Goal: Transaction & Acquisition: Purchase product/service

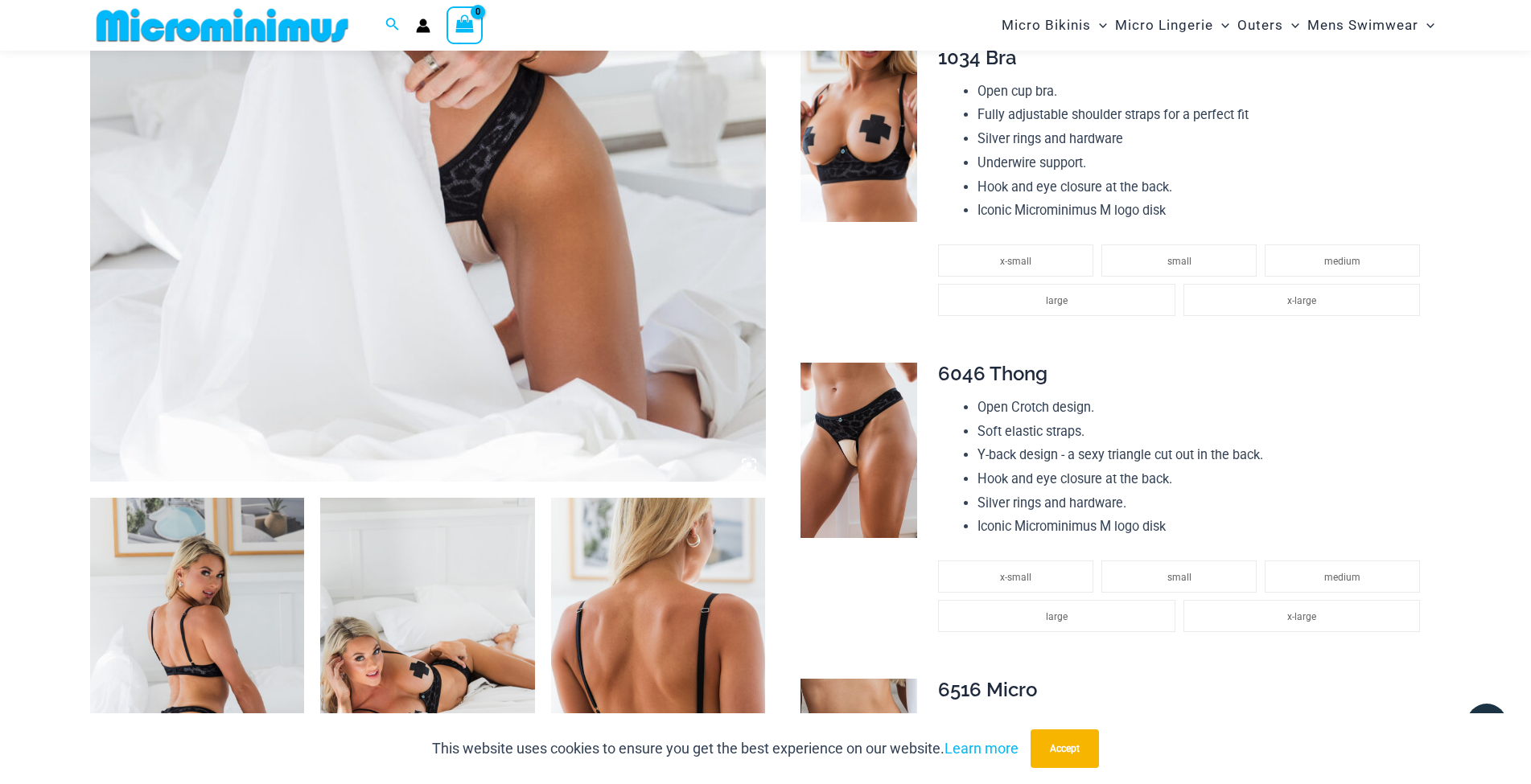
scroll to position [949, 0]
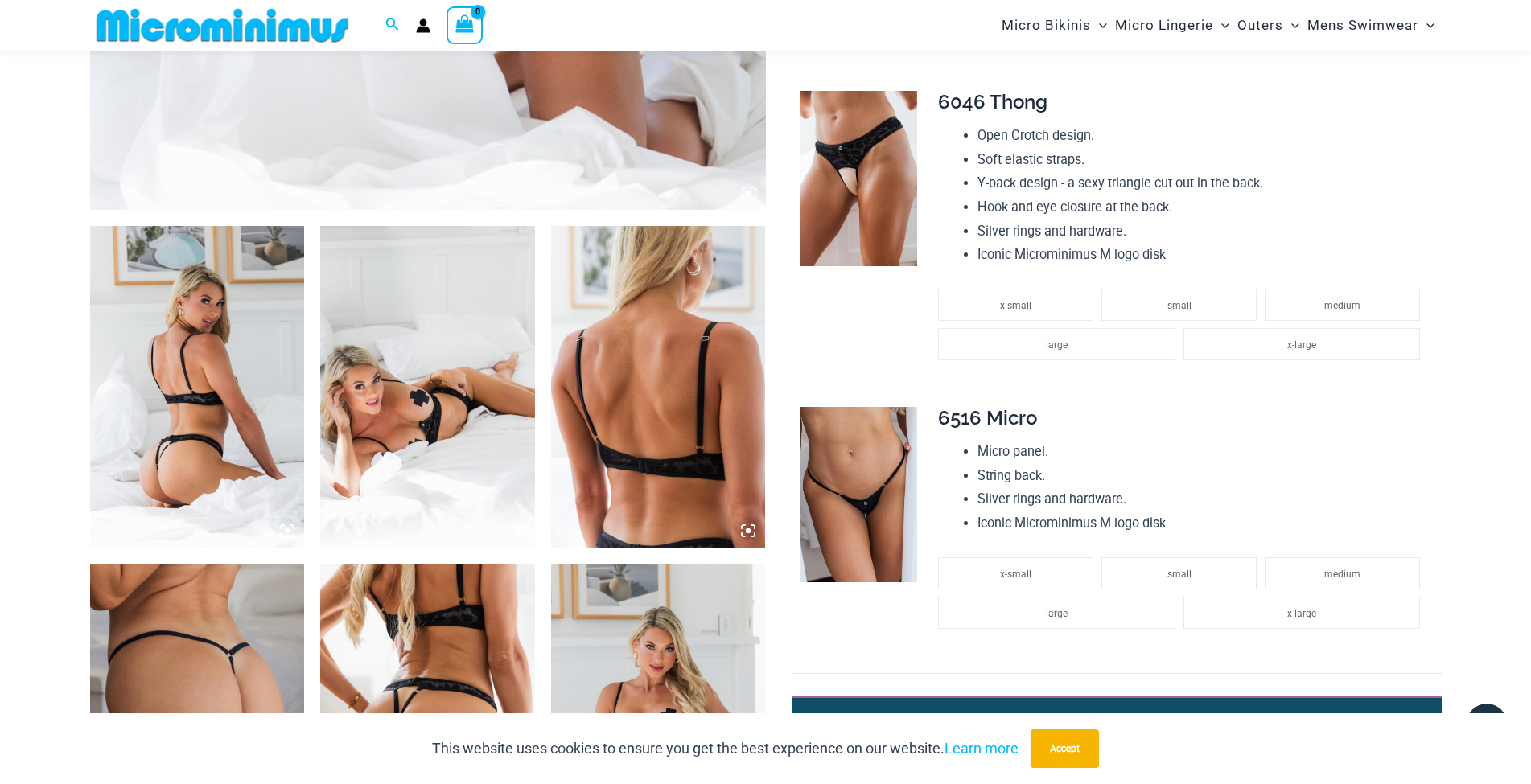
click at [233, 406] on img at bounding box center [197, 386] width 215 height 321
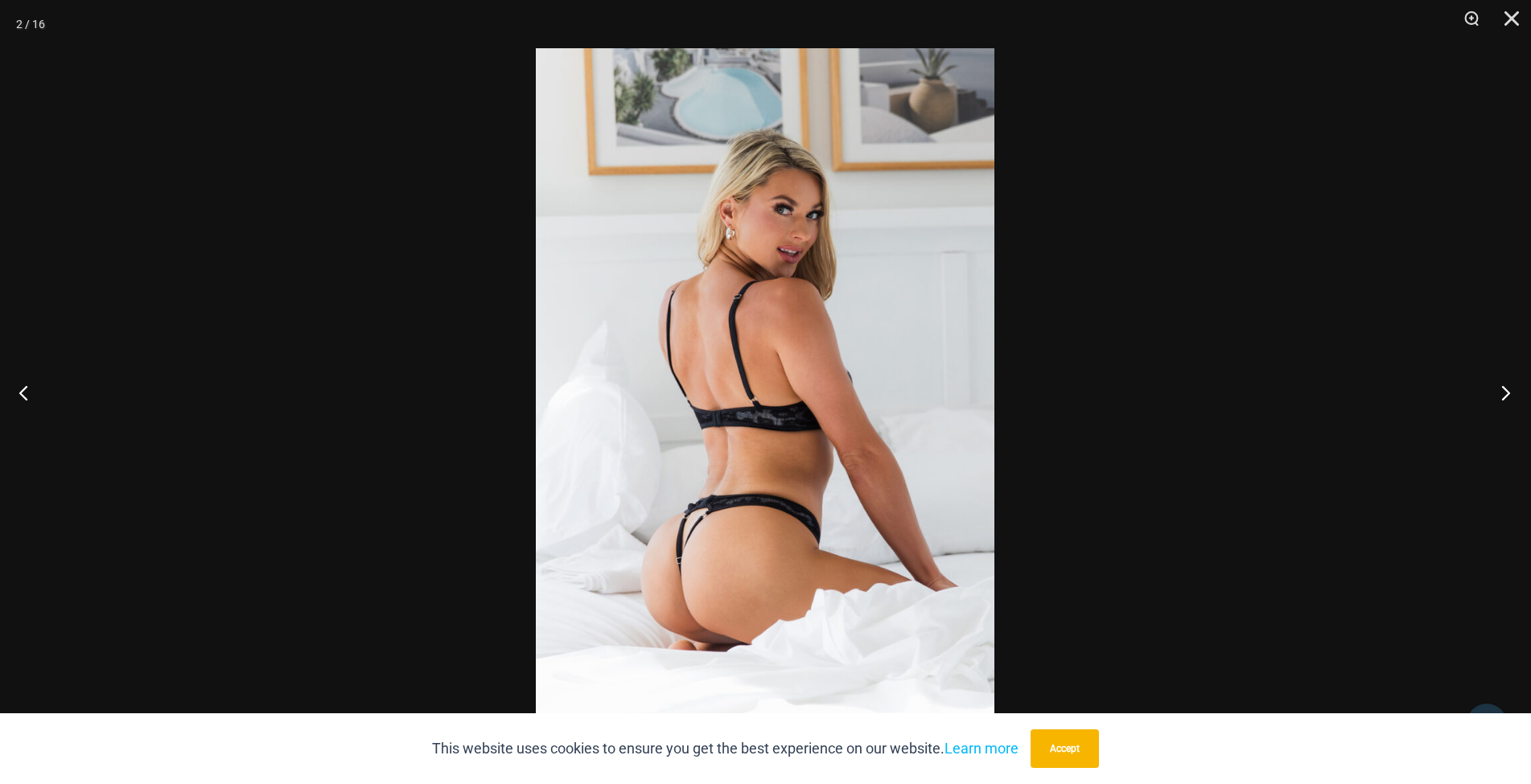
click at [1505, 391] on button "Next" at bounding box center [1501, 392] width 60 height 80
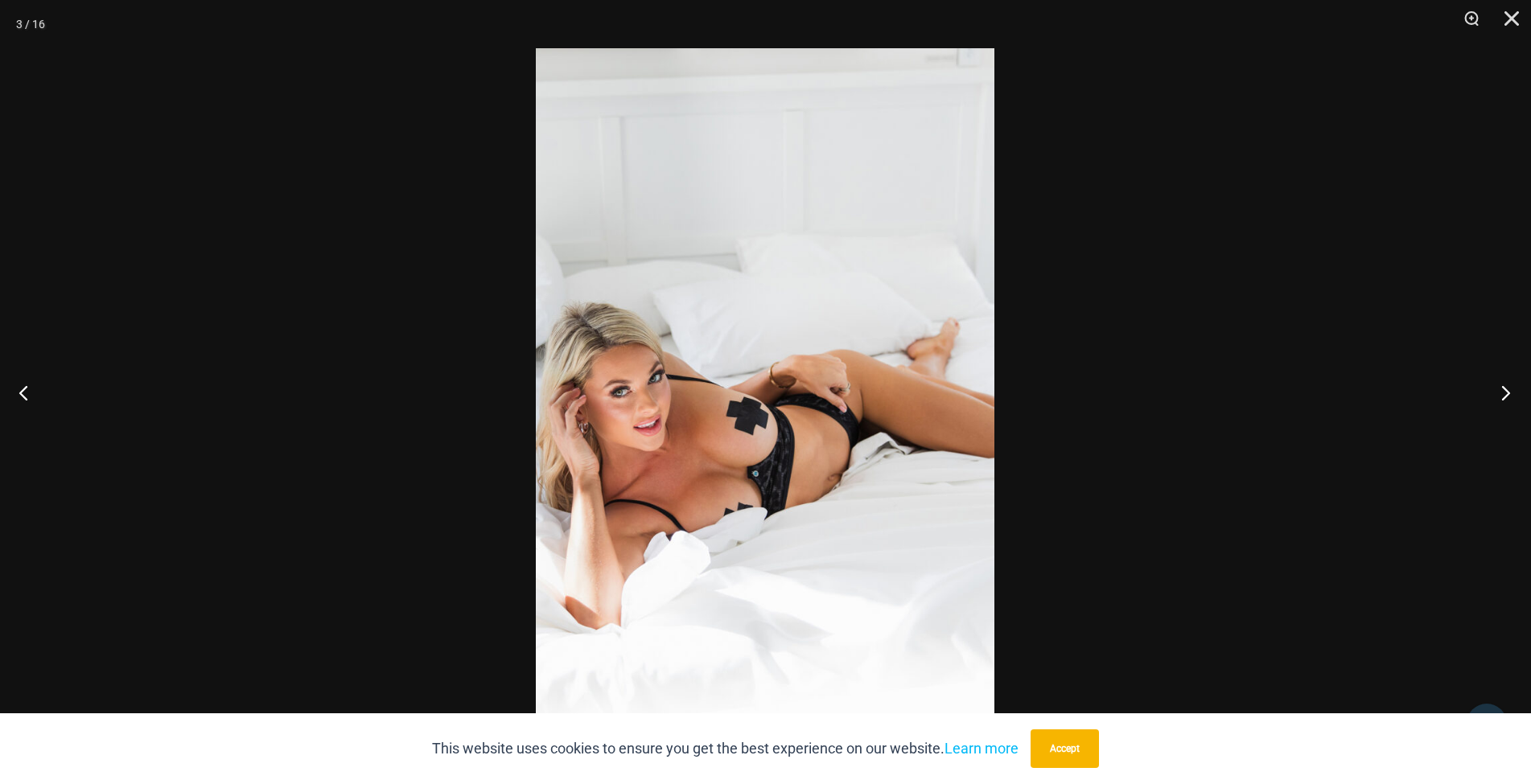
click at [1505, 391] on button "Next" at bounding box center [1501, 392] width 60 height 80
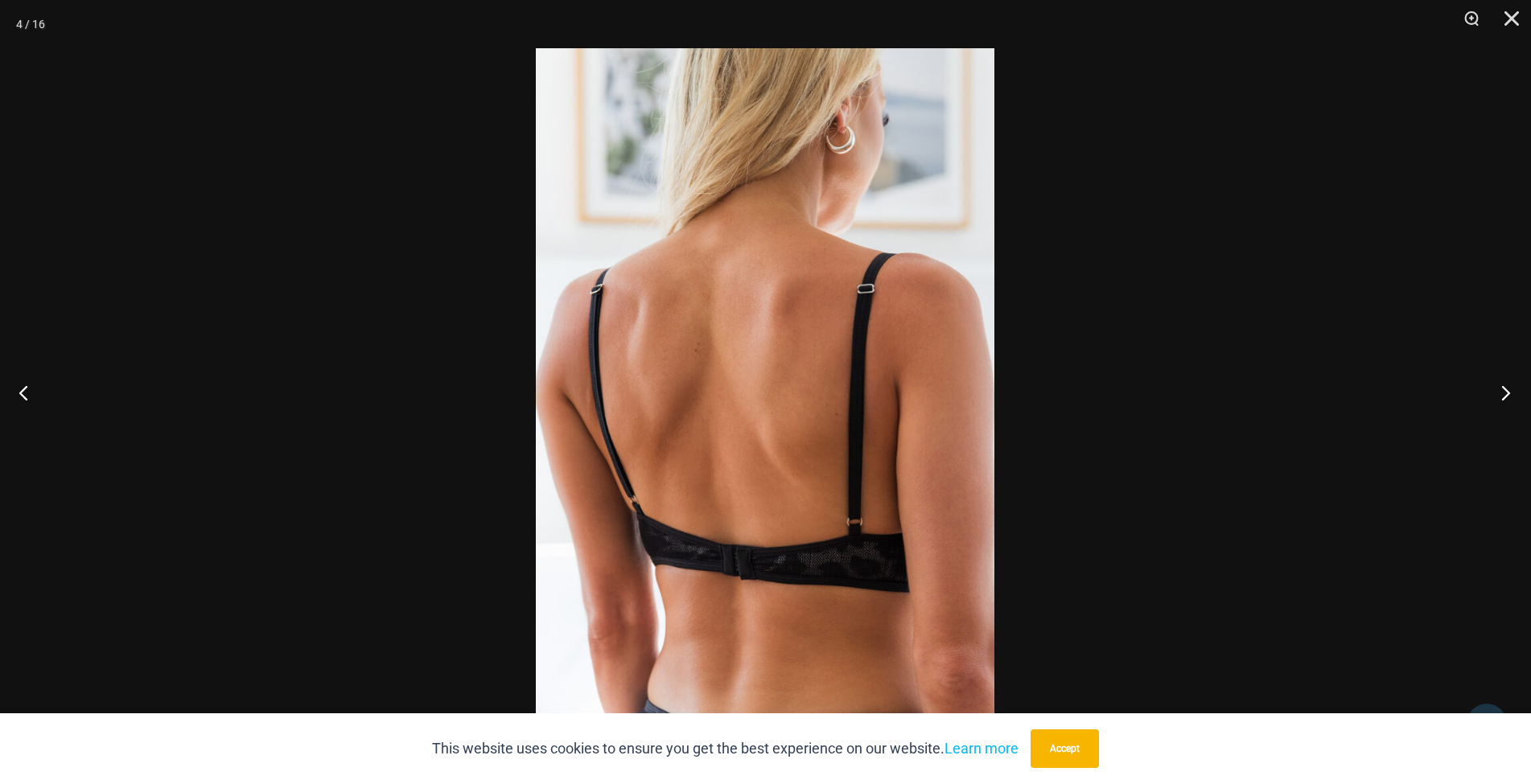
click at [1505, 391] on button "Next" at bounding box center [1501, 392] width 60 height 80
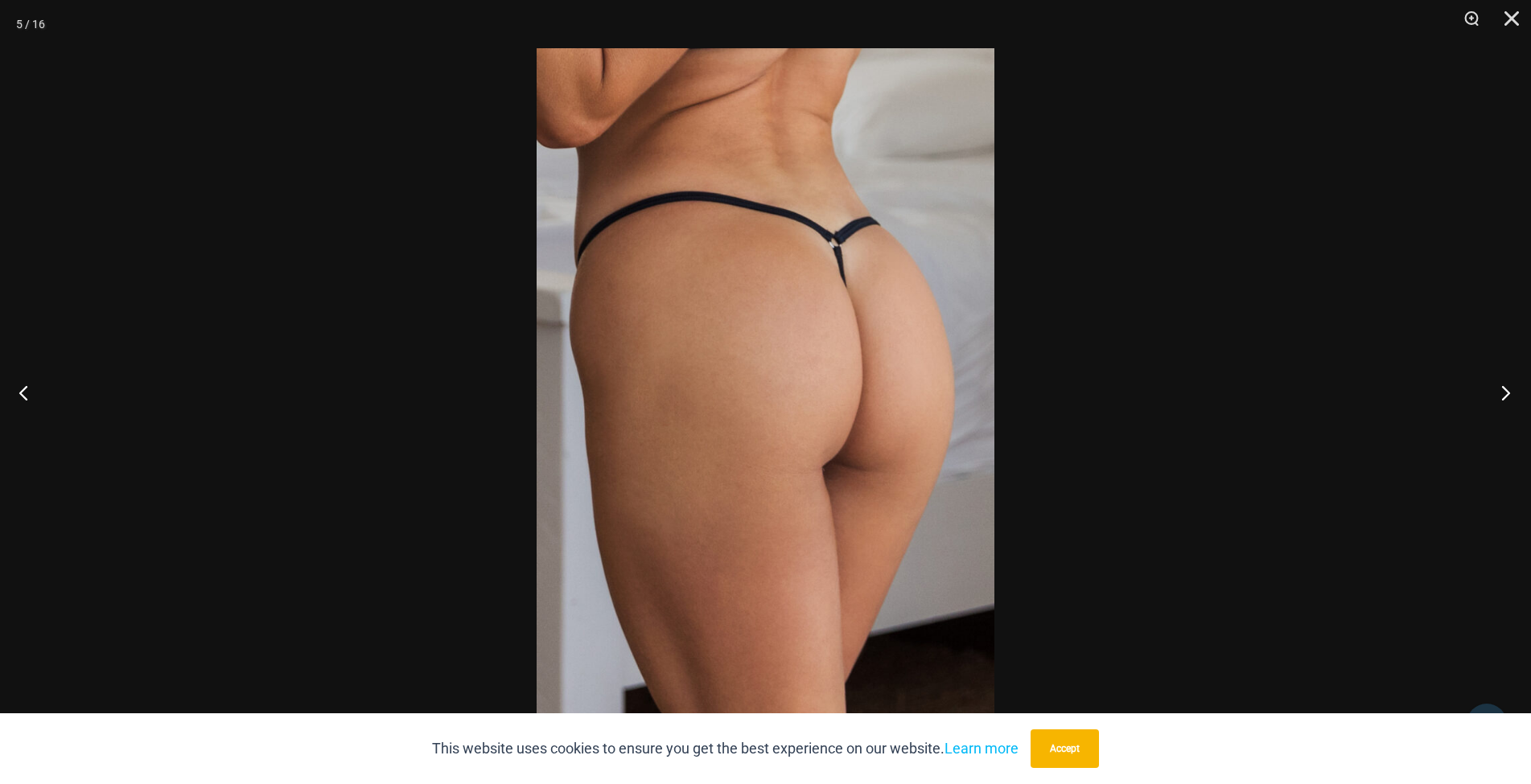
click at [1505, 391] on button "Next" at bounding box center [1501, 392] width 60 height 80
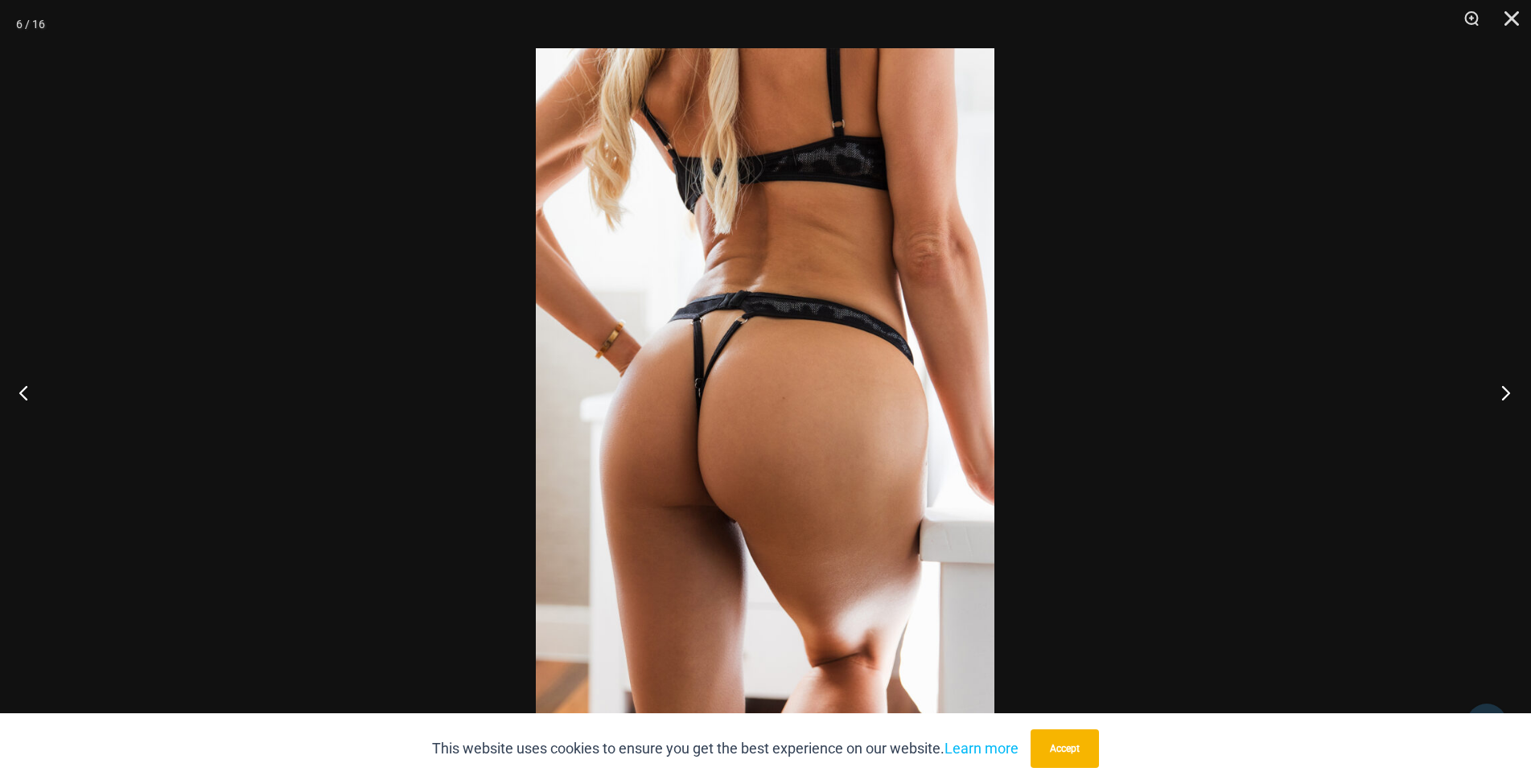
click at [1505, 391] on button "Next" at bounding box center [1501, 392] width 60 height 80
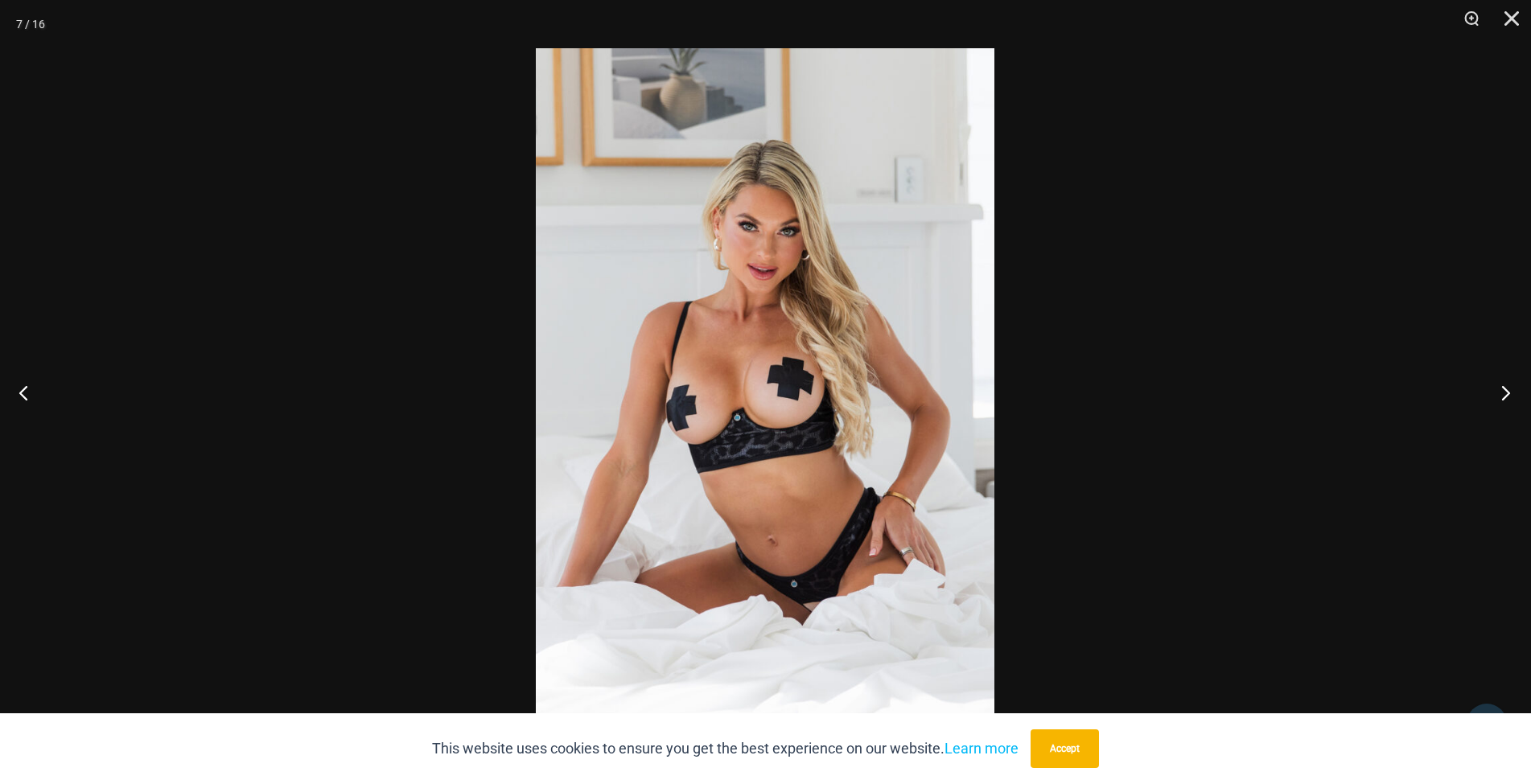
click at [1505, 391] on button "Next" at bounding box center [1501, 392] width 60 height 80
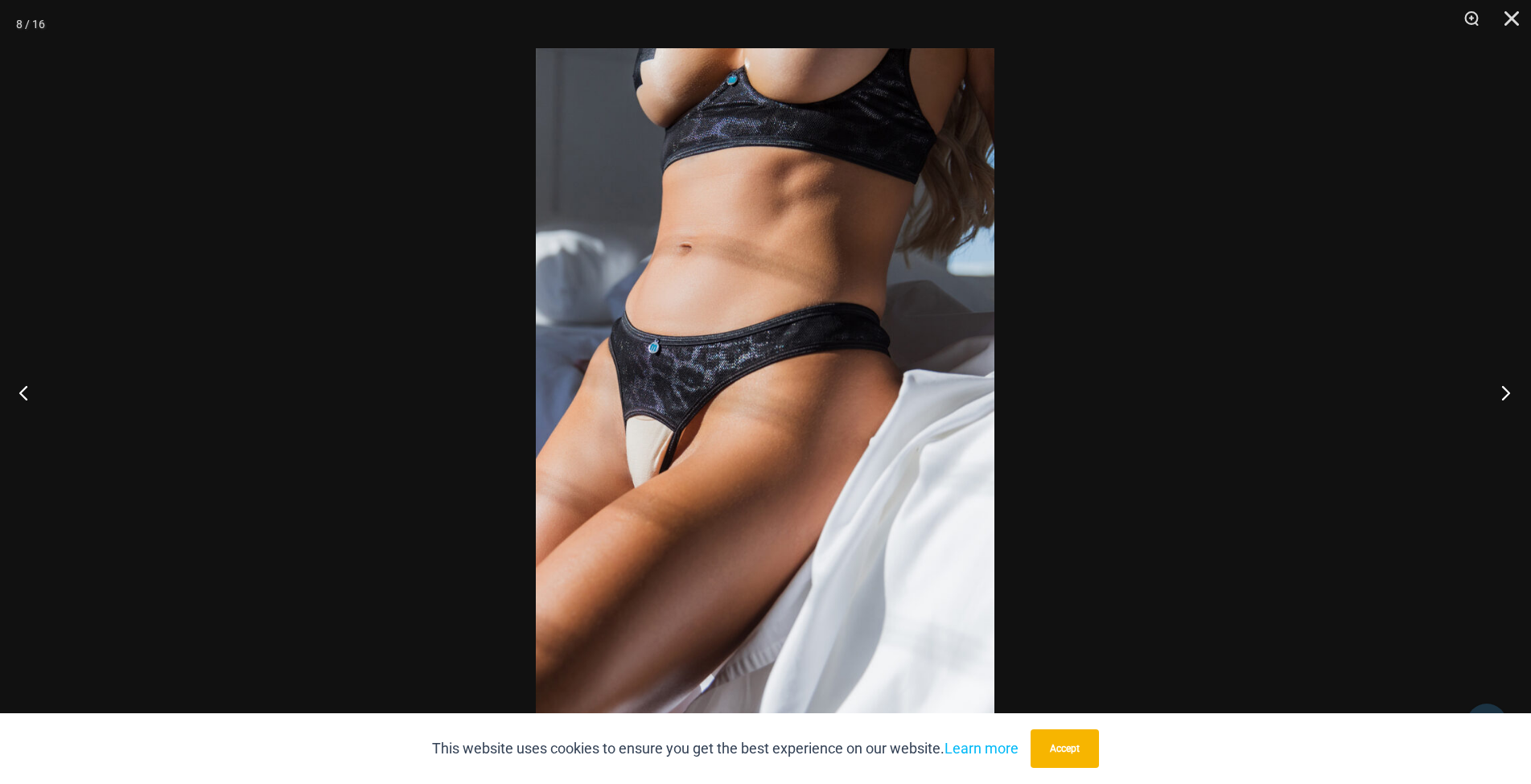
click at [1505, 394] on button "Next" at bounding box center [1501, 392] width 60 height 80
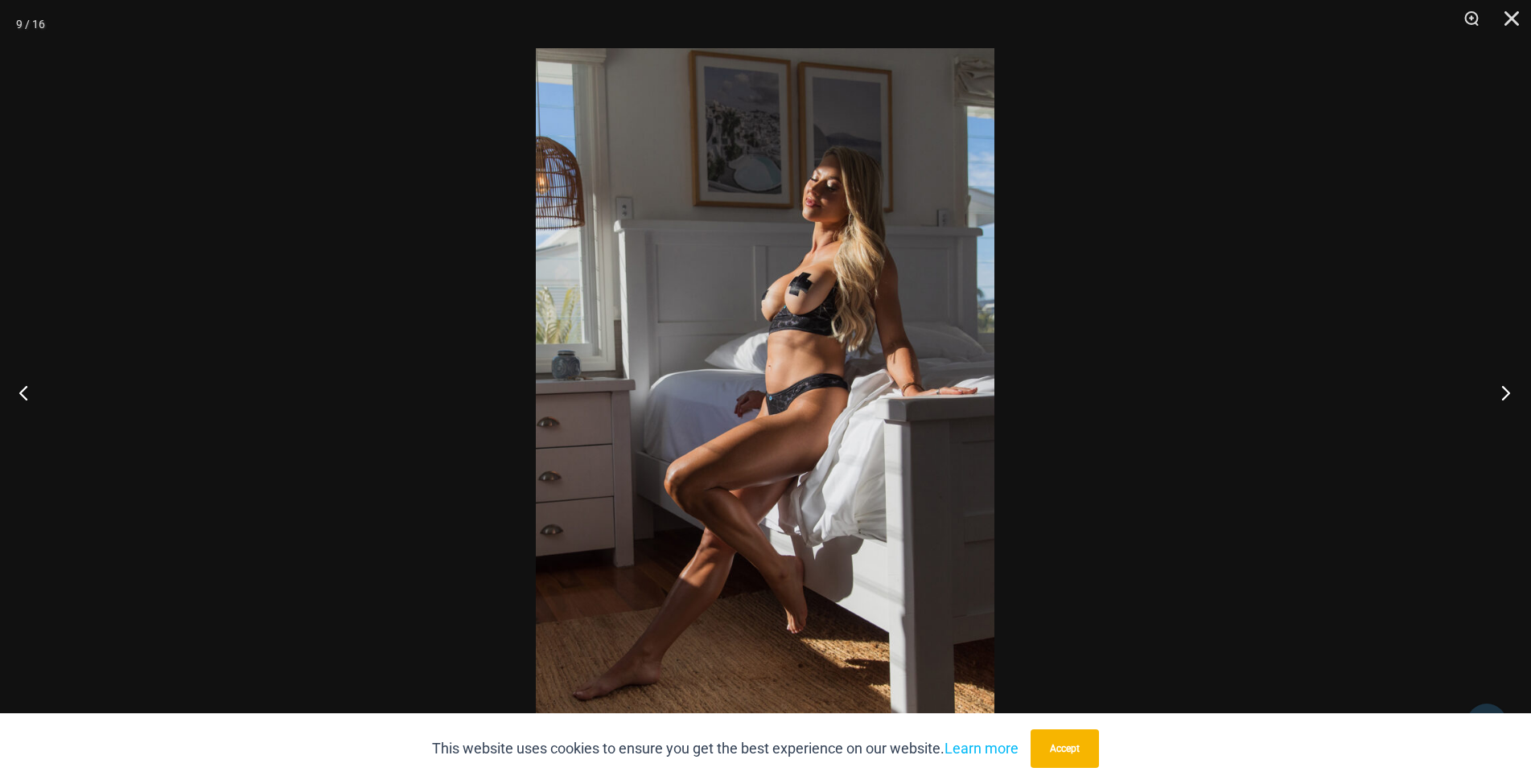
click at [1505, 394] on button "Next" at bounding box center [1501, 392] width 60 height 80
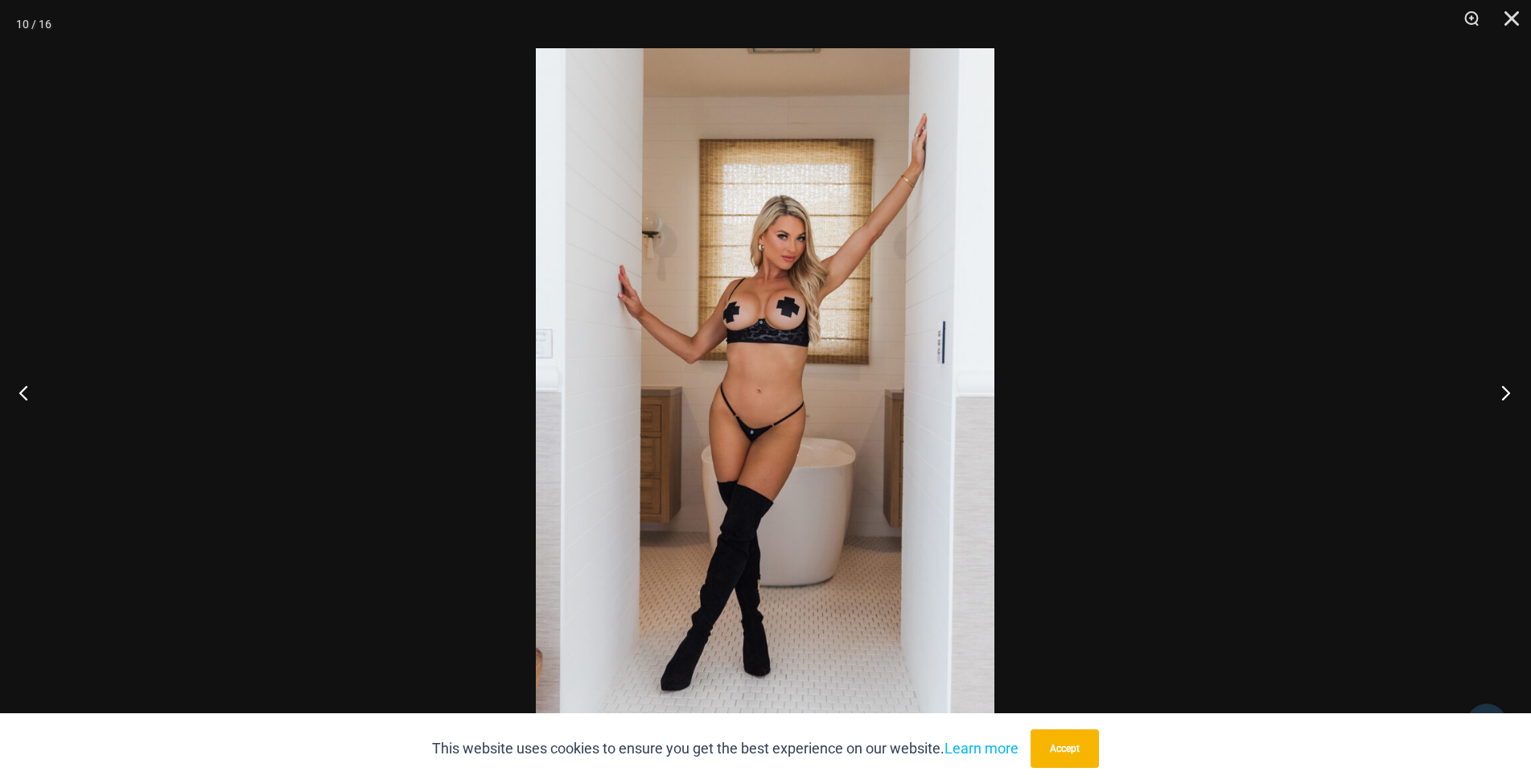
click at [1505, 394] on button "Next" at bounding box center [1501, 392] width 60 height 80
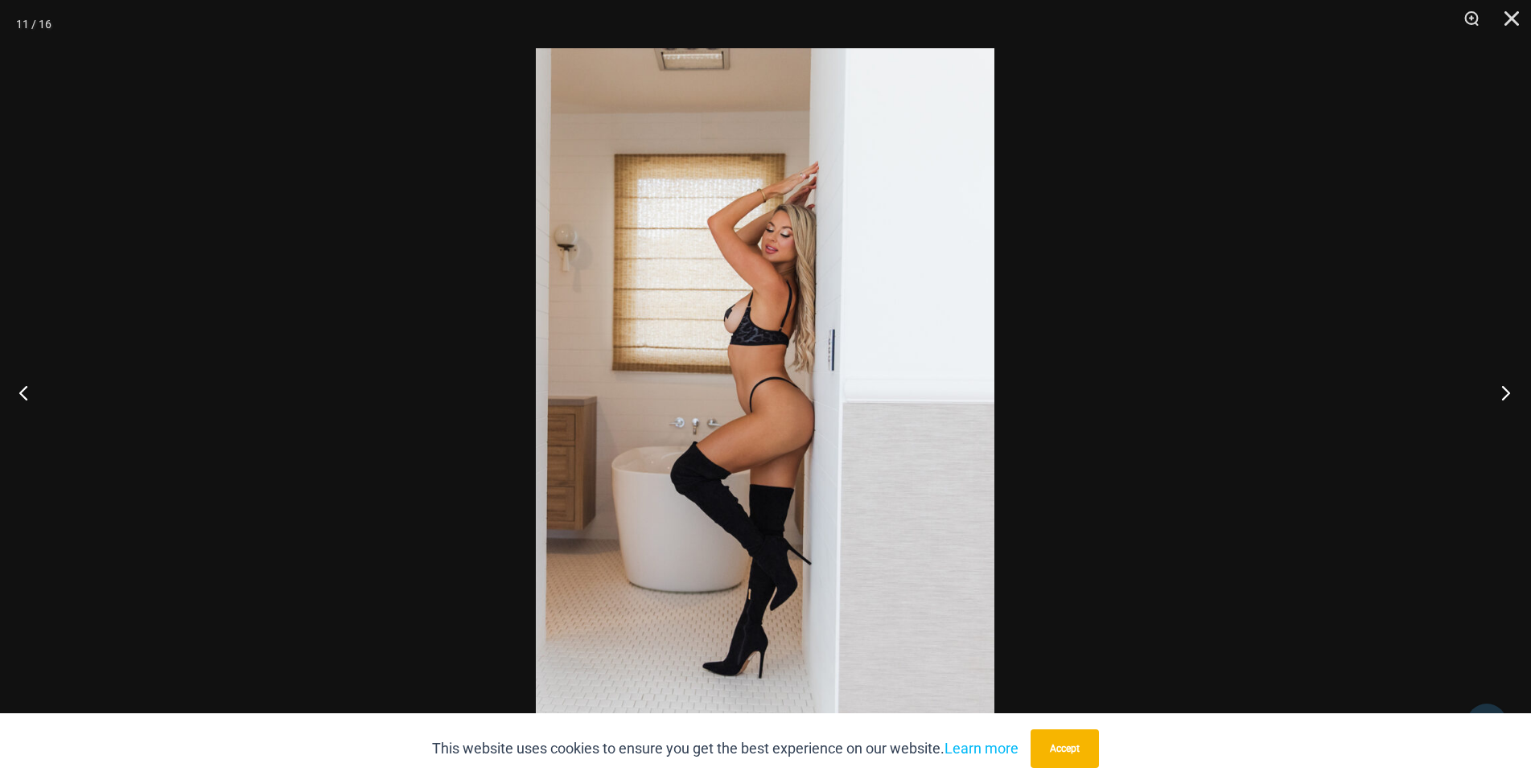
click at [1505, 396] on button "Next" at bounding box center [1501, 392] width 60 height 80
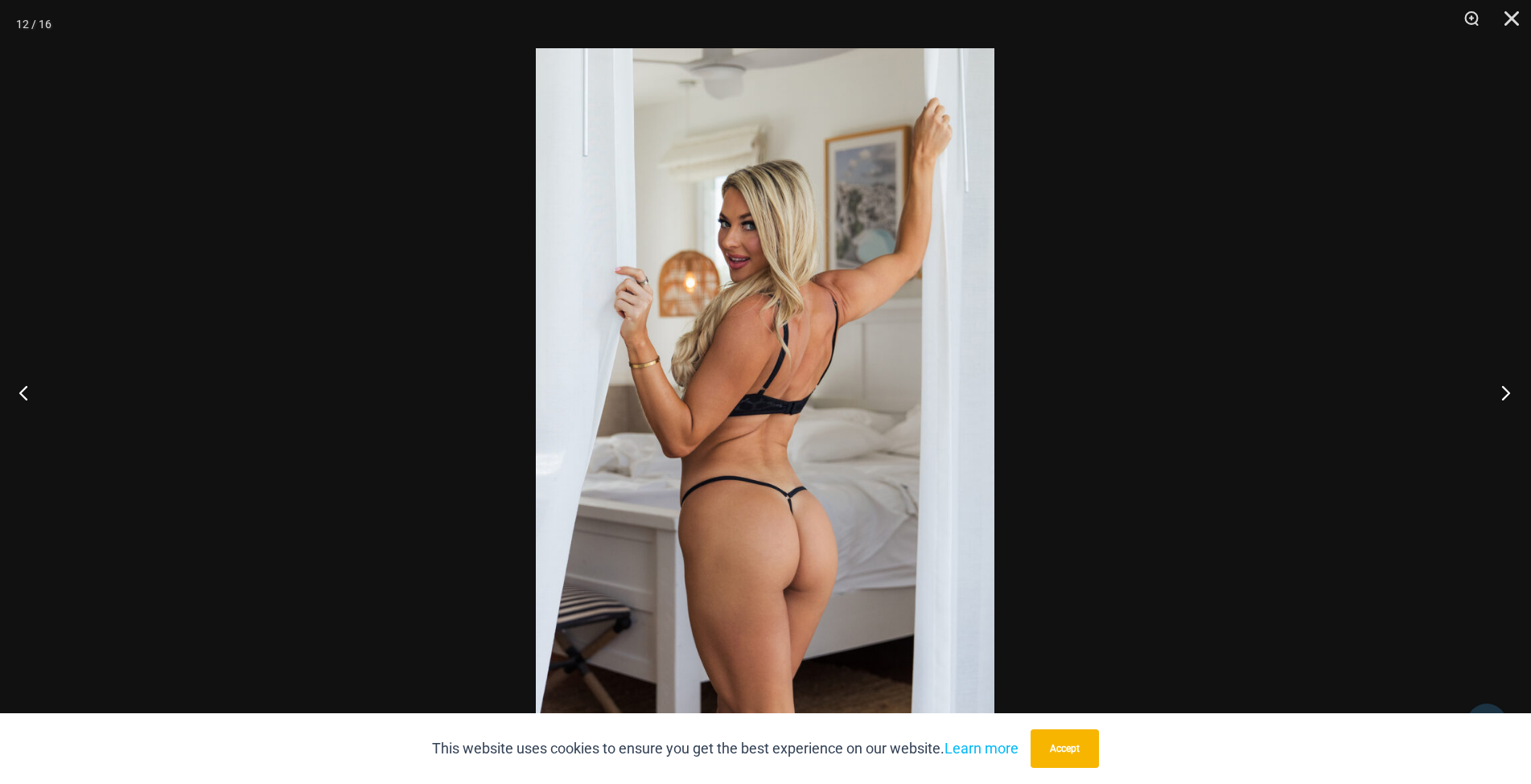
click at [1504, 400] on button "Next" at bounding box center [1501, 392] width 60 height 80
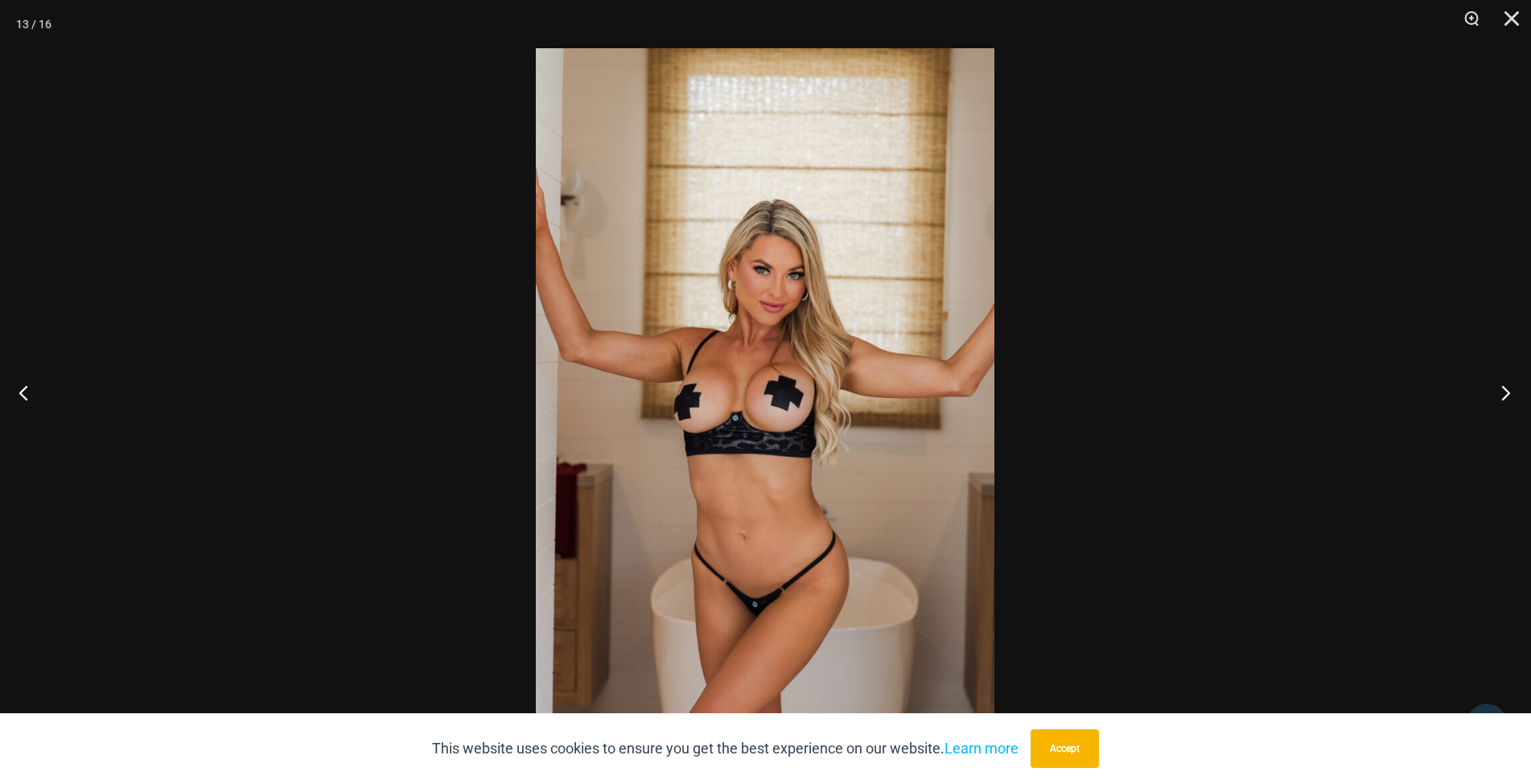
click at [1504, 400] on button "Next" at bounding box center [1501, 392] width 60 height 80
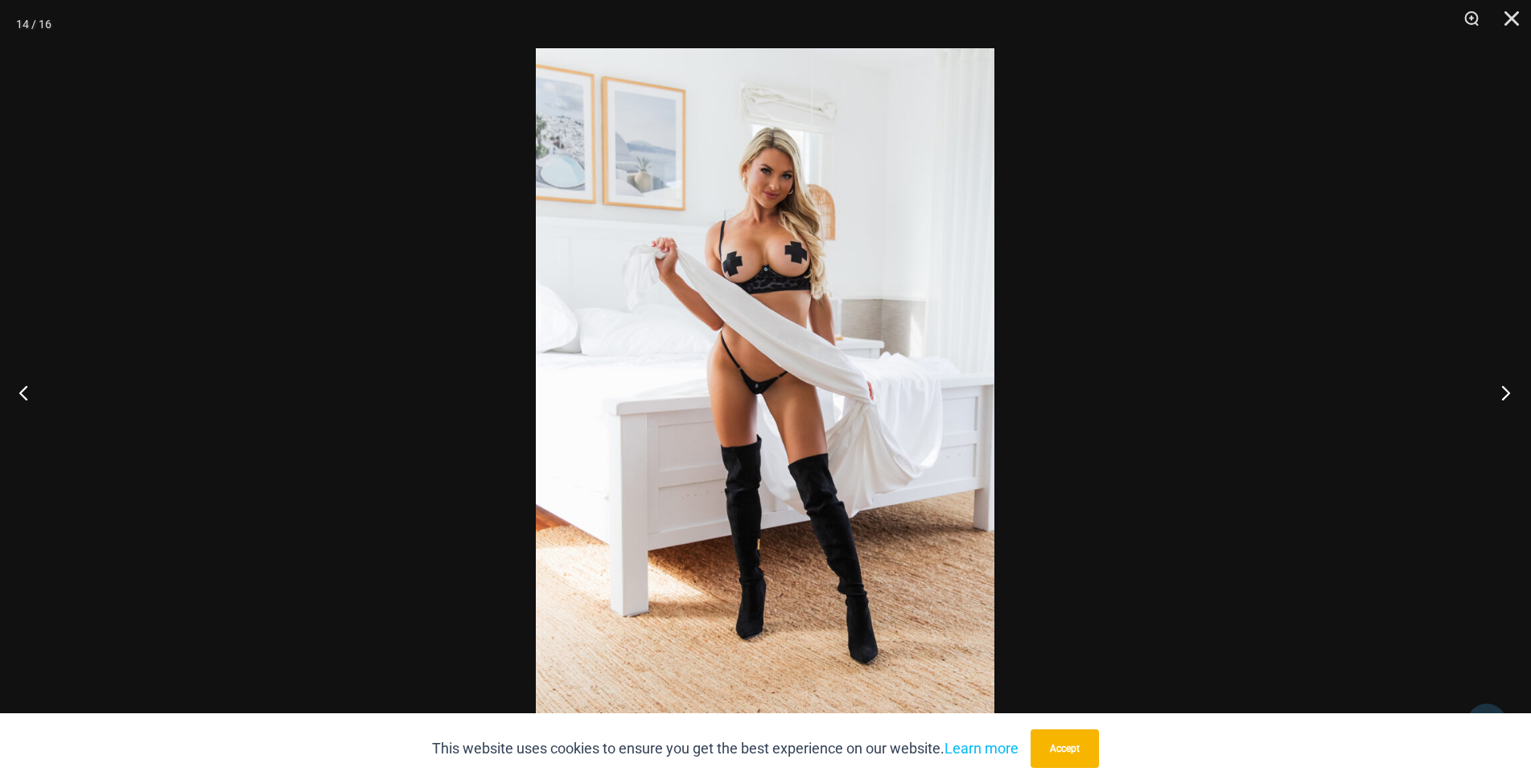
click at [1504, 400] on button "Next" at bounding box center [1501, 392] width 60 height 80
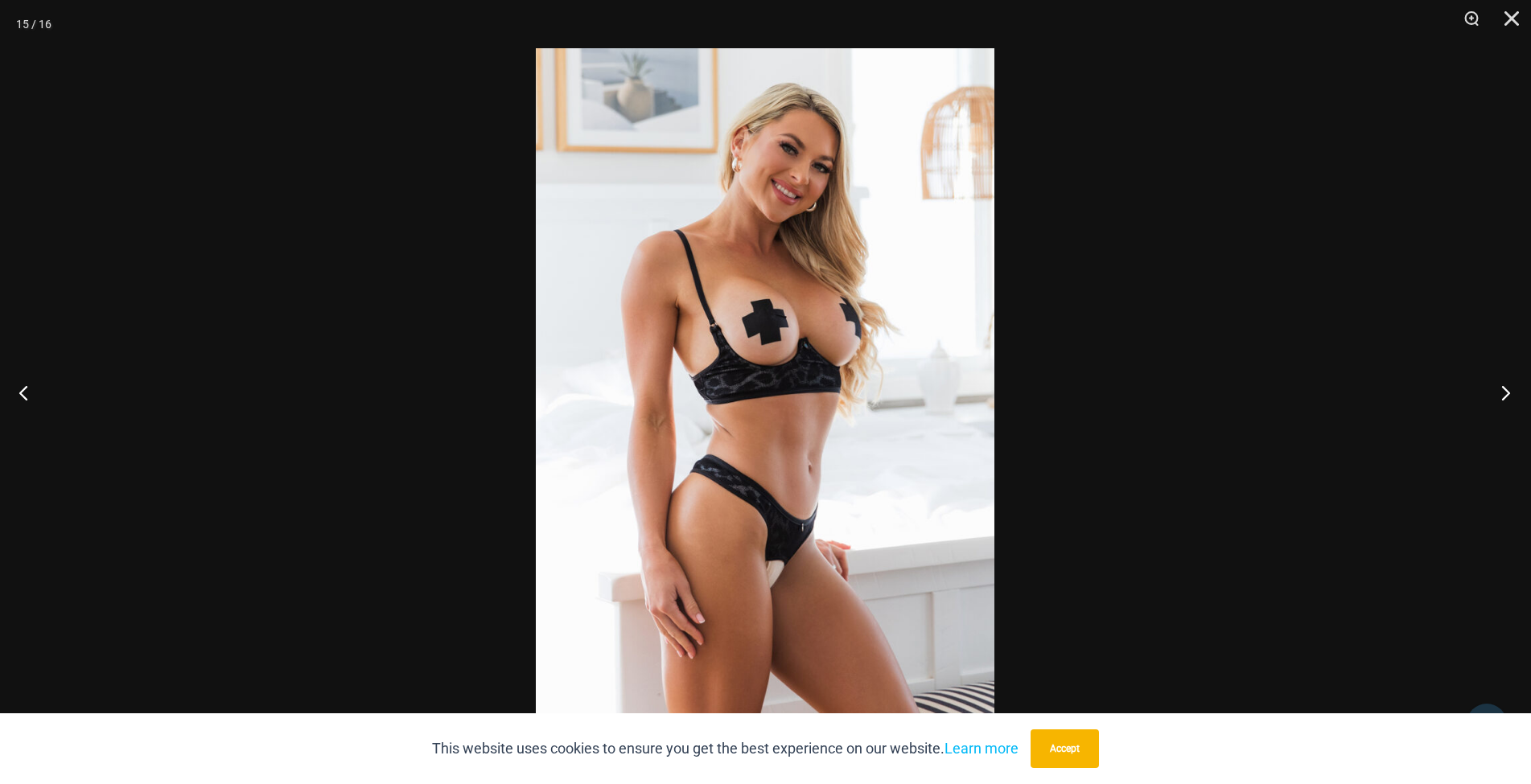
click at [1504, 400] on button "Next" at bounding box center [1501, 392] width 60 height 80
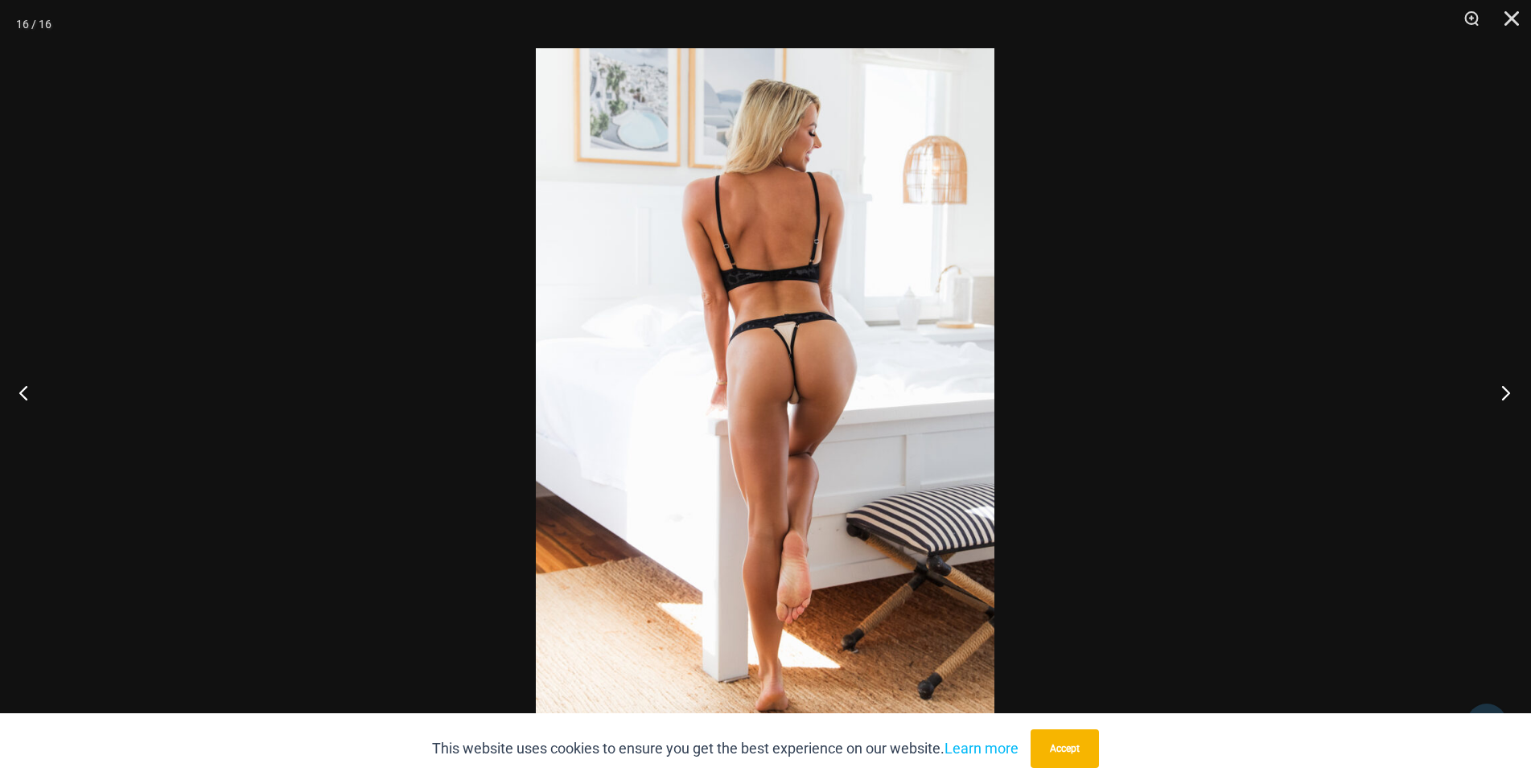
click at [1504, 400] on button "Next" at bounding box center [1501, 392] width 60 height 80
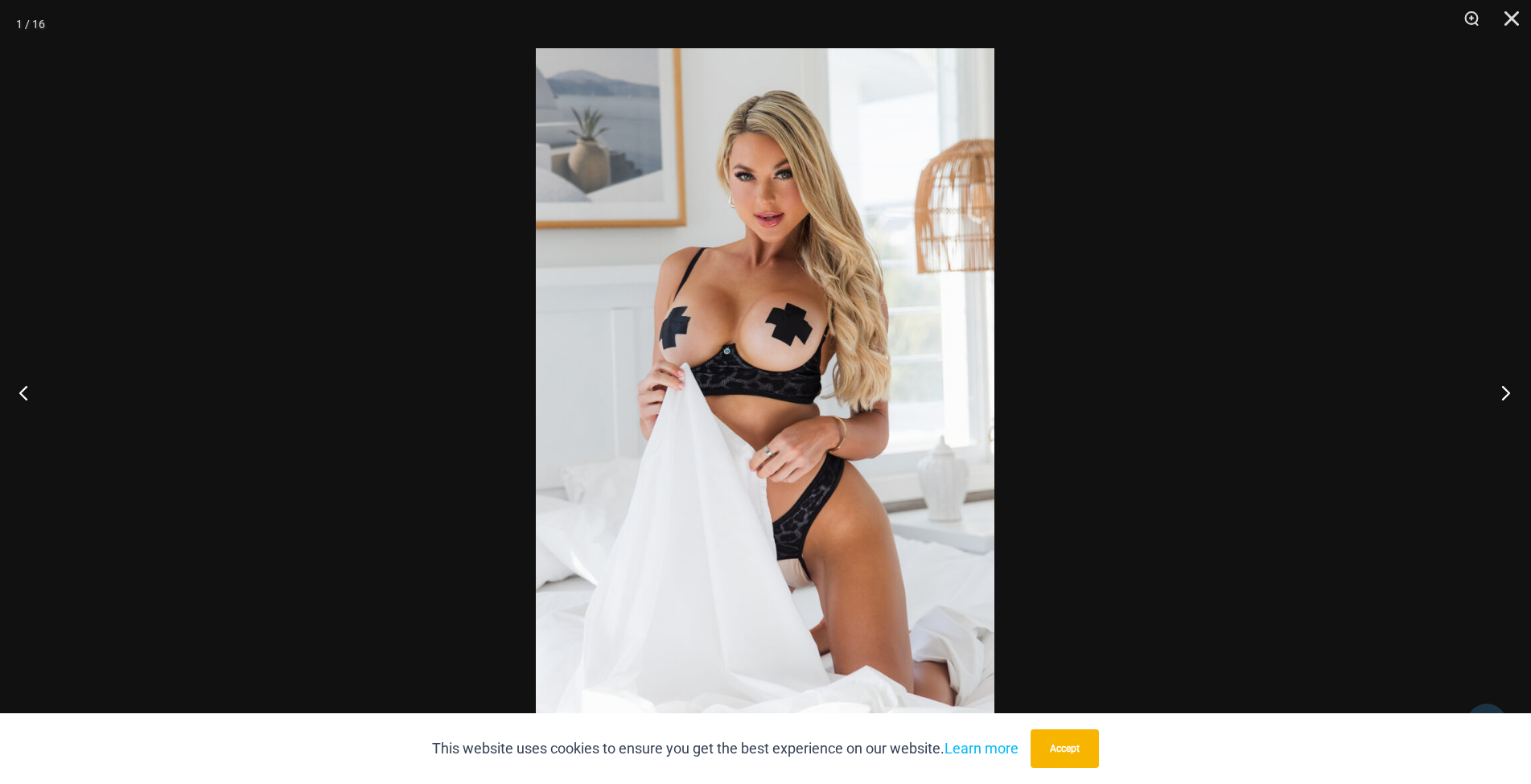
click at [1504, 400] on button "Next" at bounding box center [1501, 392] width 60 height 80
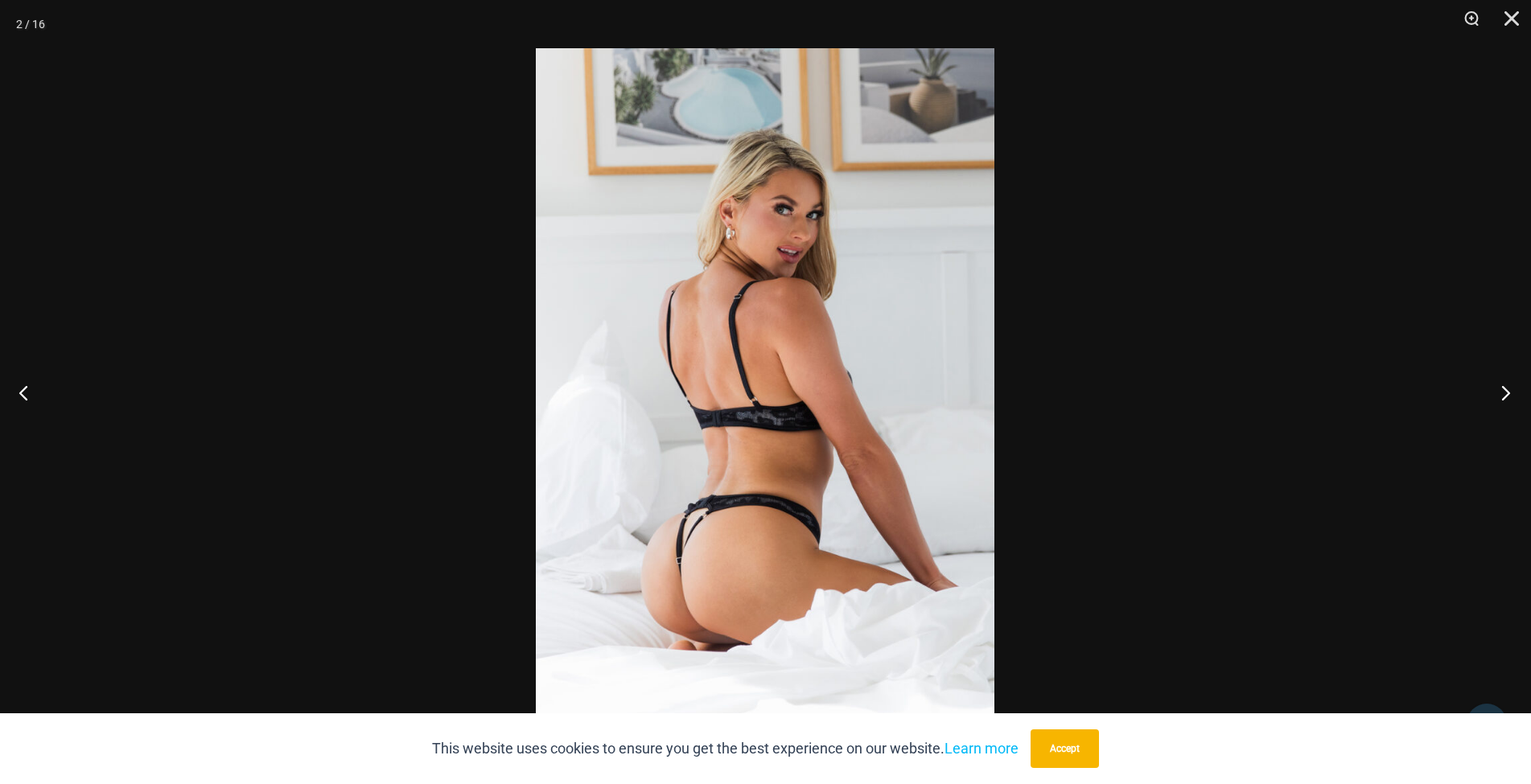
click at [1504, 400] on button "Next" at bounding box center [1501, 392] width 60 height 80
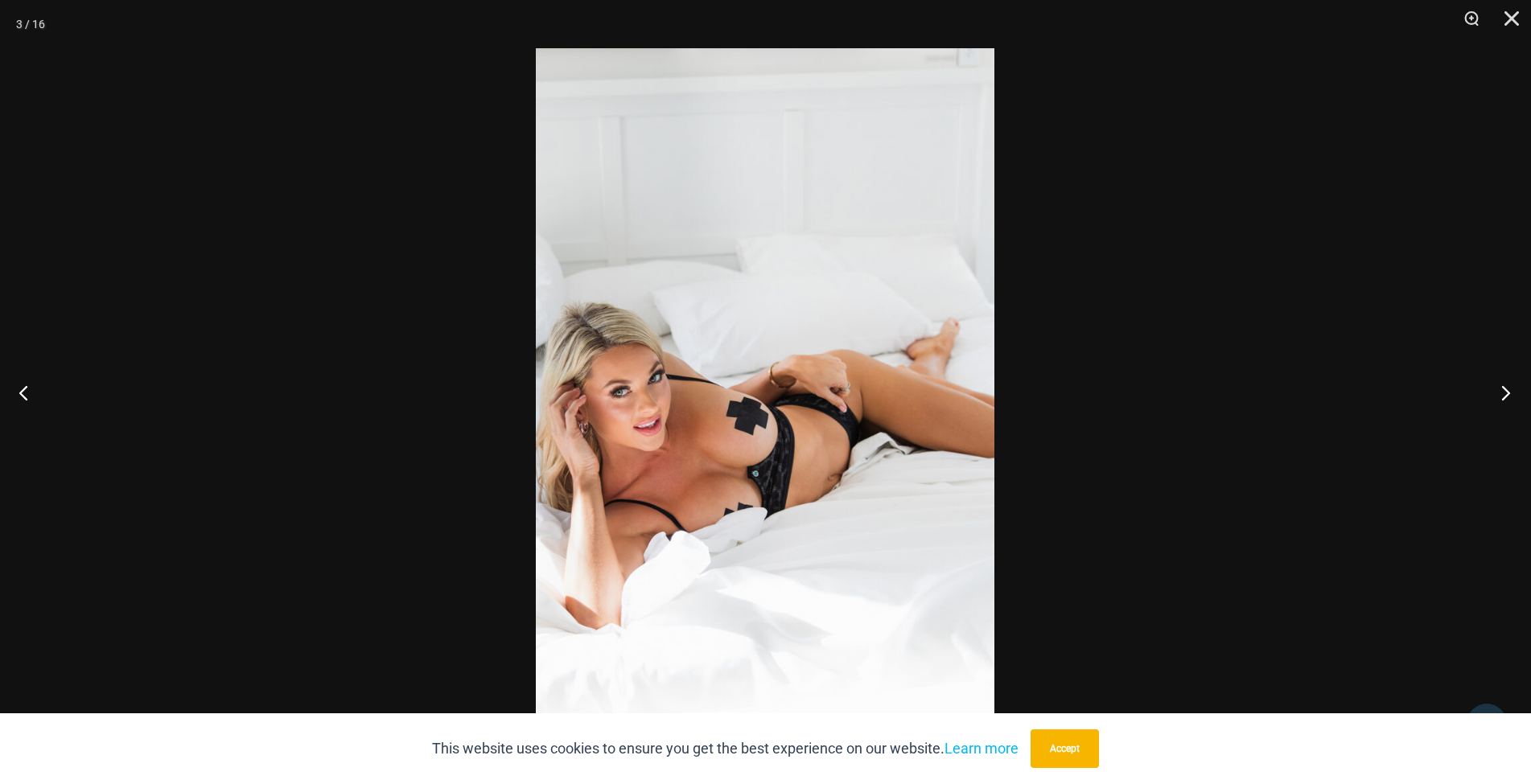
click at [1504, 400] on button "Next" at bounding box center [1501, 392] width 60 height 80
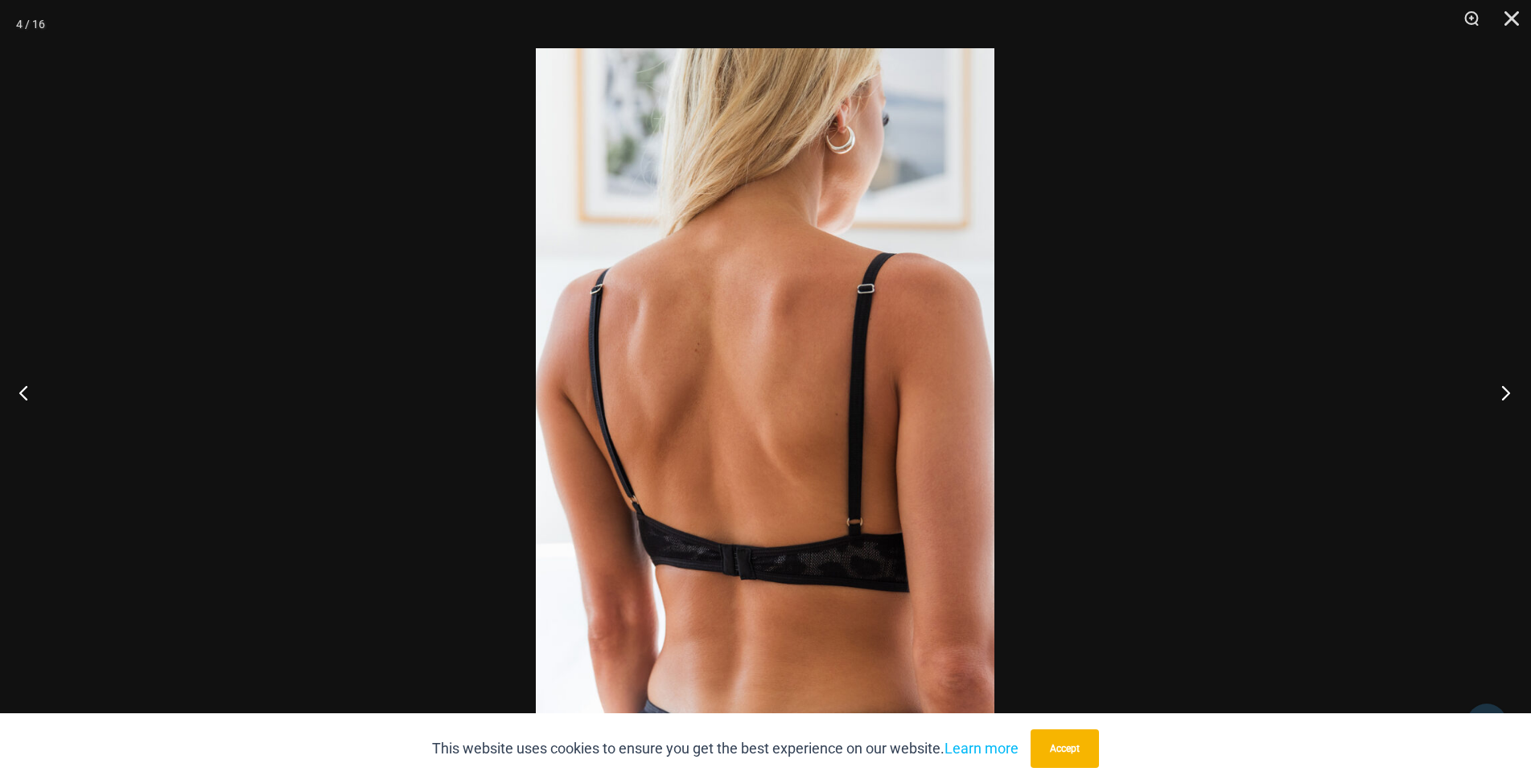
click at [1504, 400] on button "Next" at bounding box center [1501, 392] width 60 height 80
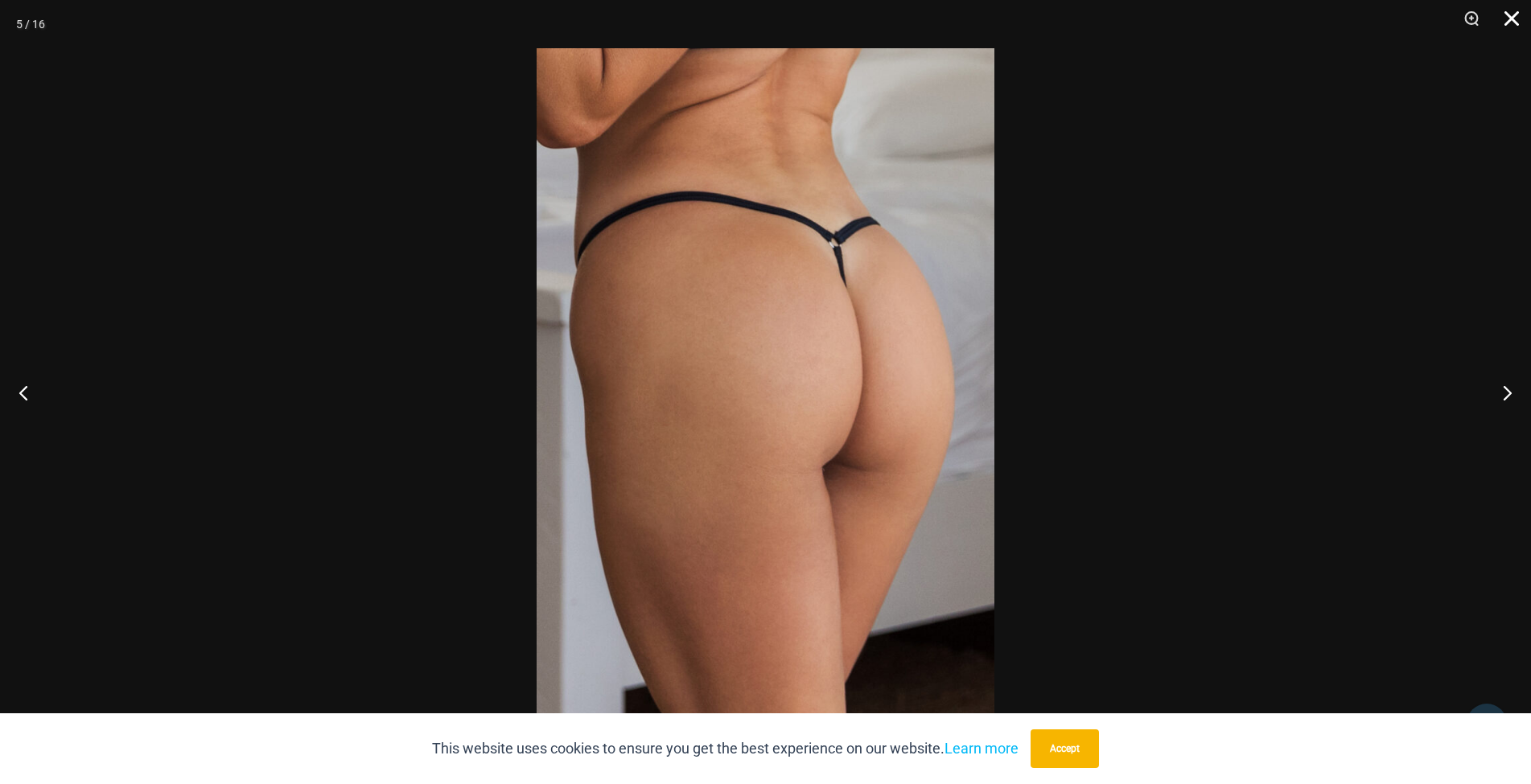
click at [1511, 21] on button "Close" at bounding box center [1505, 24] width 41 height 48
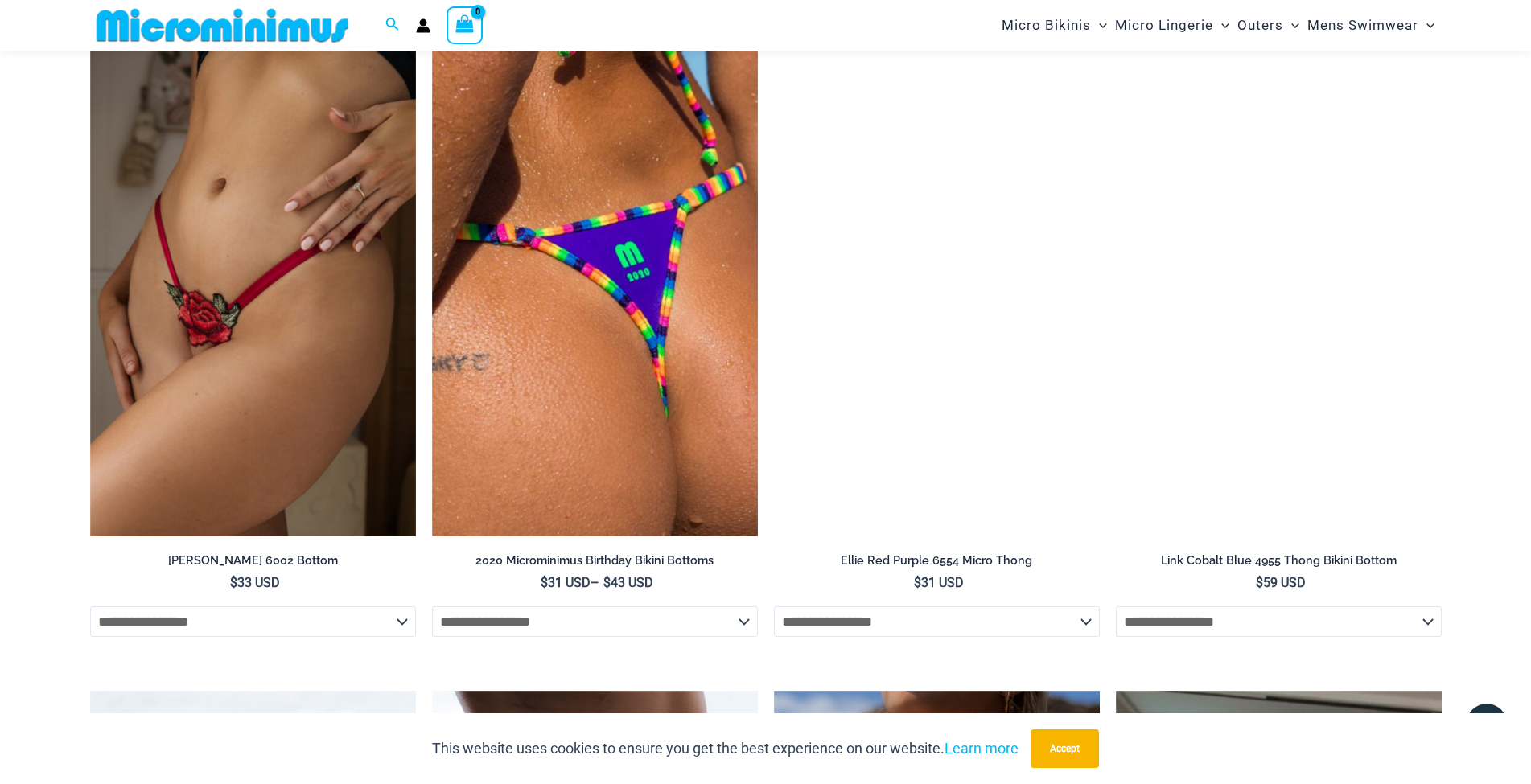
scroll to position [2879, 0]
